Goal: Find specific fact: Find specific fact

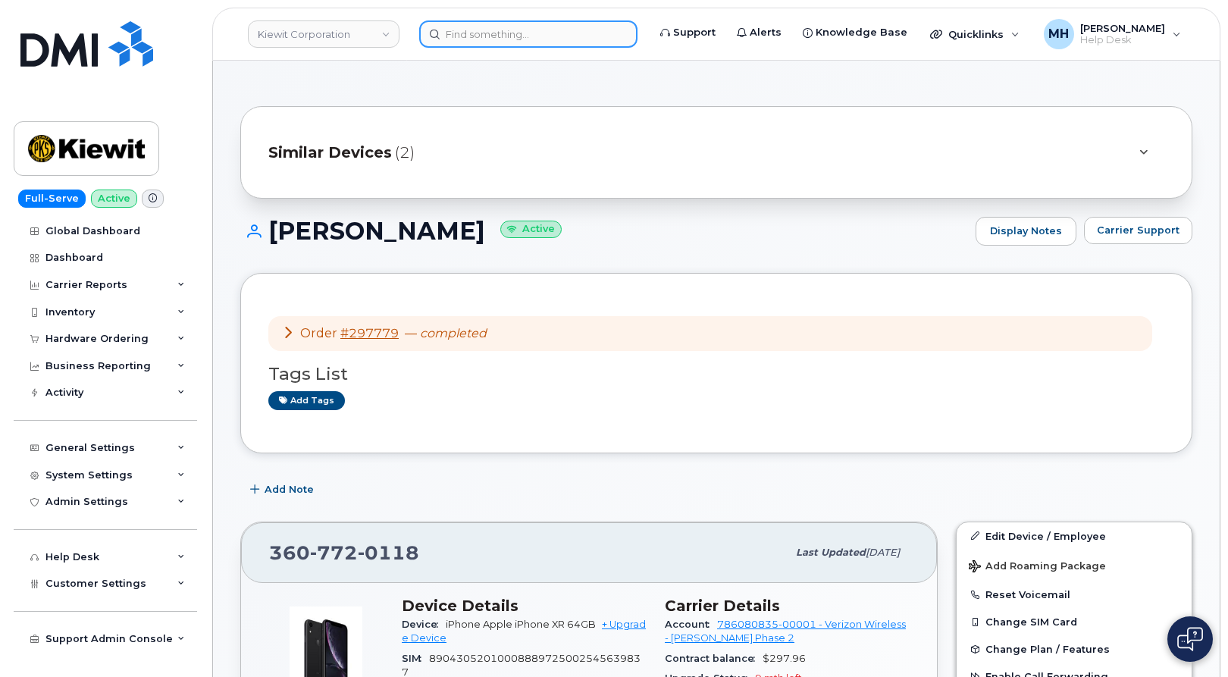
click at [504, 47] on input at bounding box center [528, 33] width 218 height 27
paste input "[PHONE_NUMBER]"
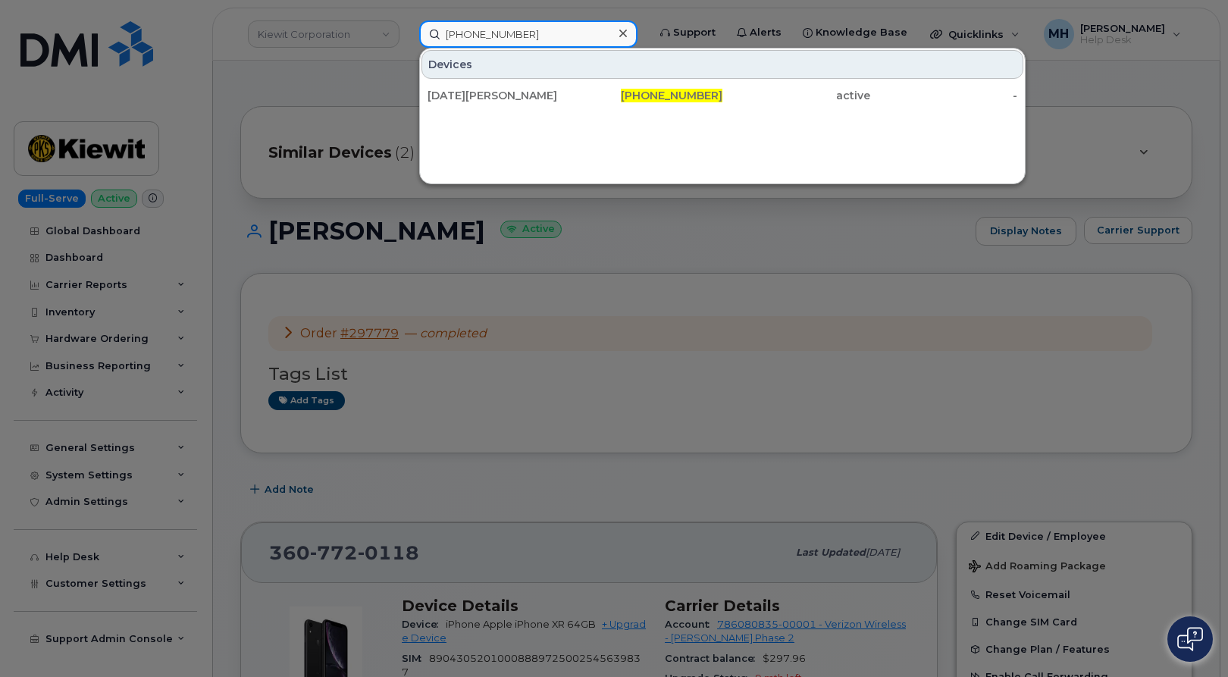
type input "[PHONE_NUMBER]"
click at [576, 87] on div "[DATE][PERSON_NAME]" at bounding box center [650, 95] width 148 height 27
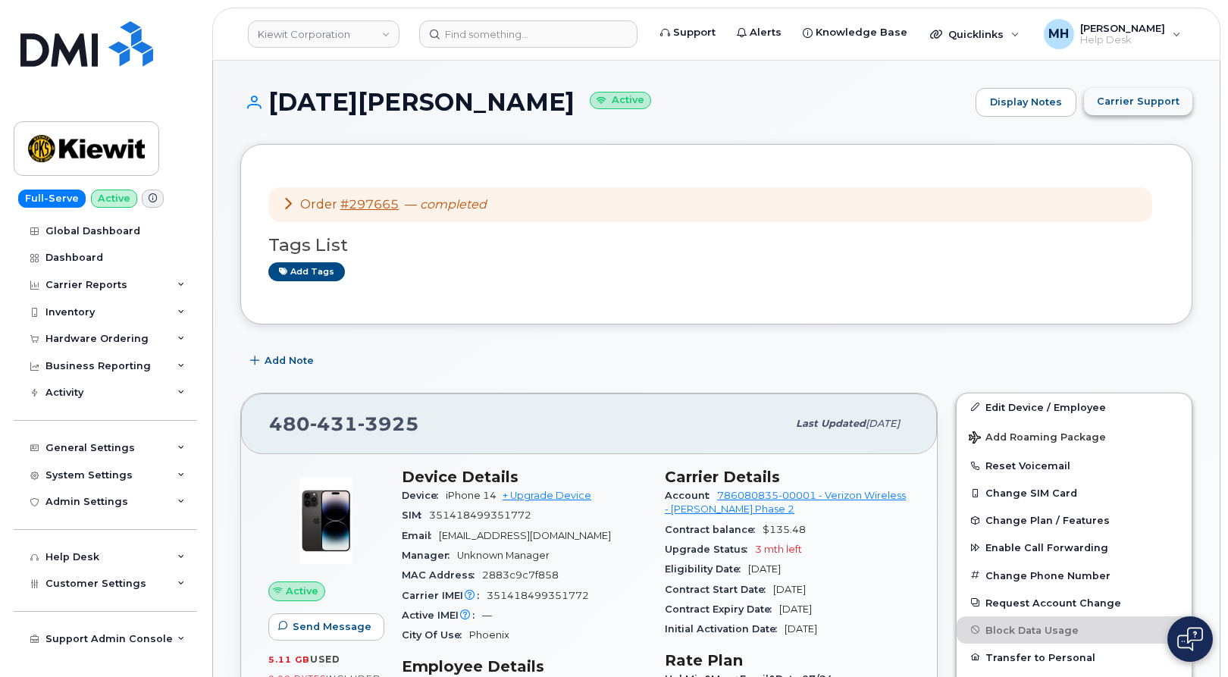
click at [1139, 108] on button "Carrier Support" at bounding box center [1138, 101] width 108 height 27
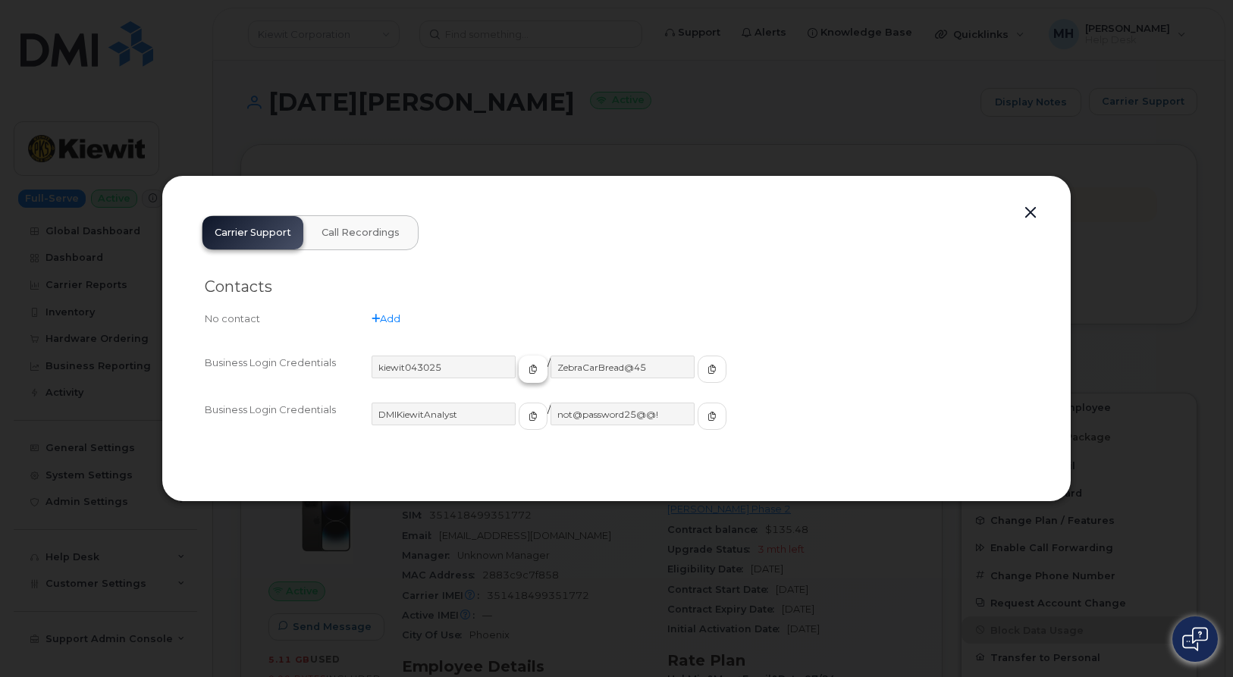
click at [519, 369] on button "button" at bounding box center [533, 369] width 29 height 27
click at [707, 365] on icon "button" at bounding box center [711, 369] width 9 height 9
click at [1030, 205] on button "button" at bounding box center [1030, 212] width 23 height 21
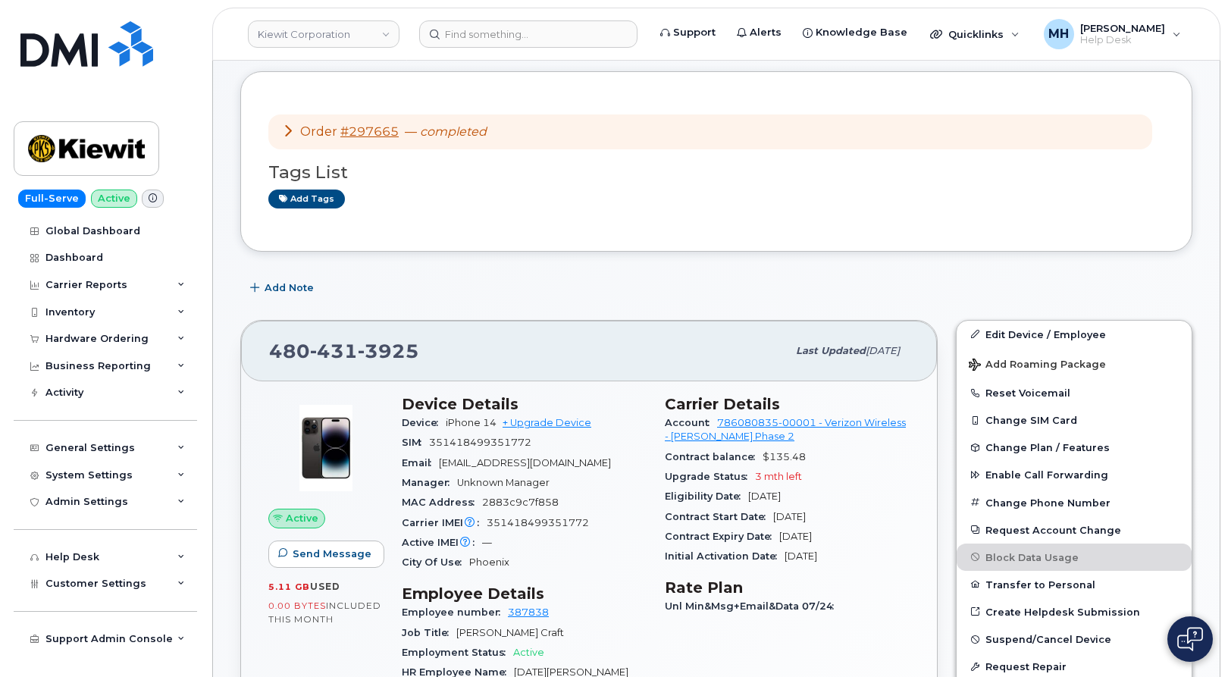
scroll to position [152, 0]
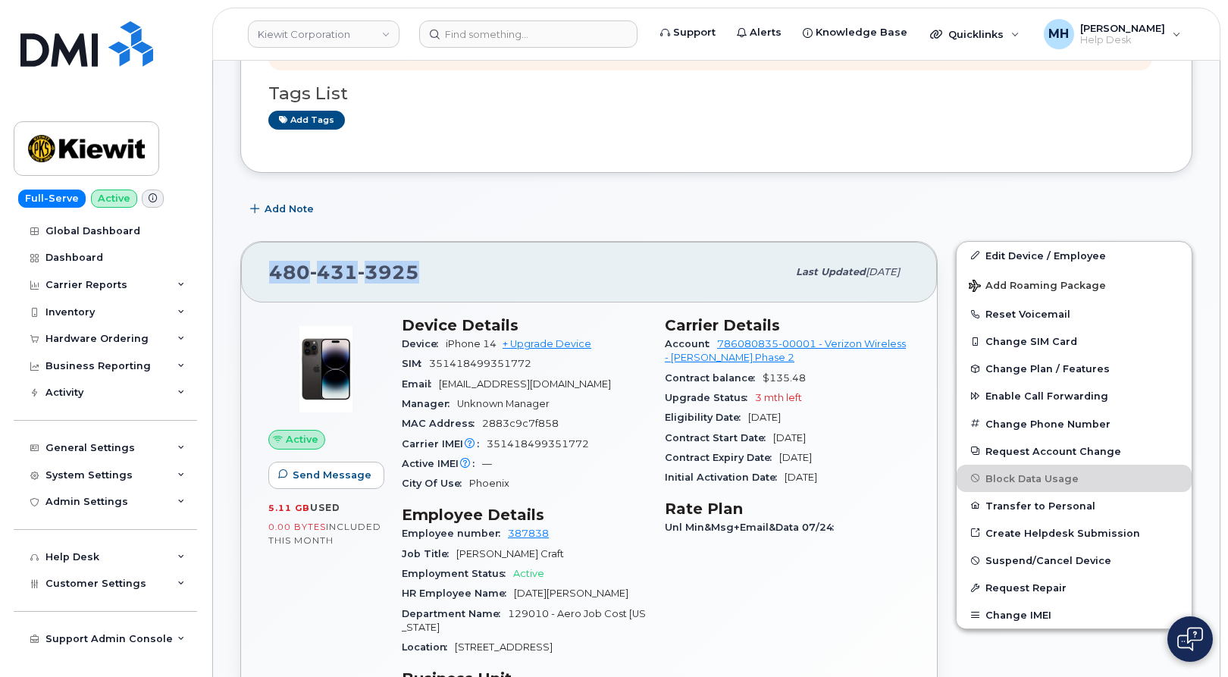
drag, startPoint x: 432, startPoint y: 268, endPoint x: 274, endPoint y: 268, distance: 157.7
click at [274, 268] on div "480 431 3925" at bounding box center [528, 272] width 518 height 32
copy span "480 431 3925"
